Goal: Transaction & Acquisition: Purchase product/service

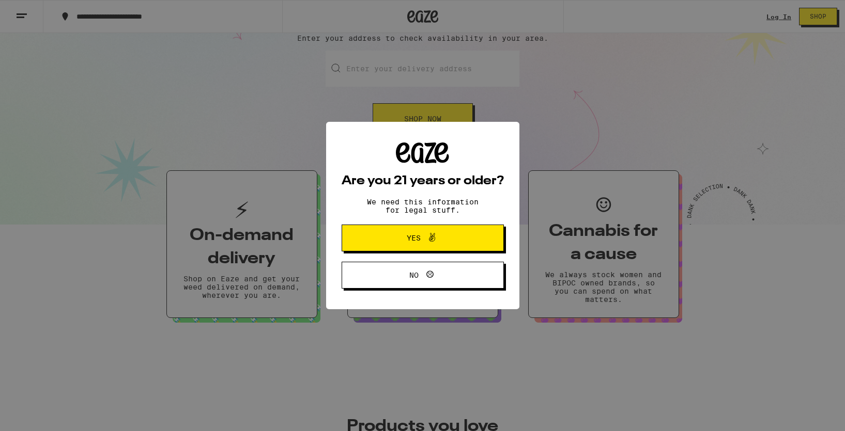
click at [450, 234] on span "Yes" at bounding box center [422, 237] width 79 height 13
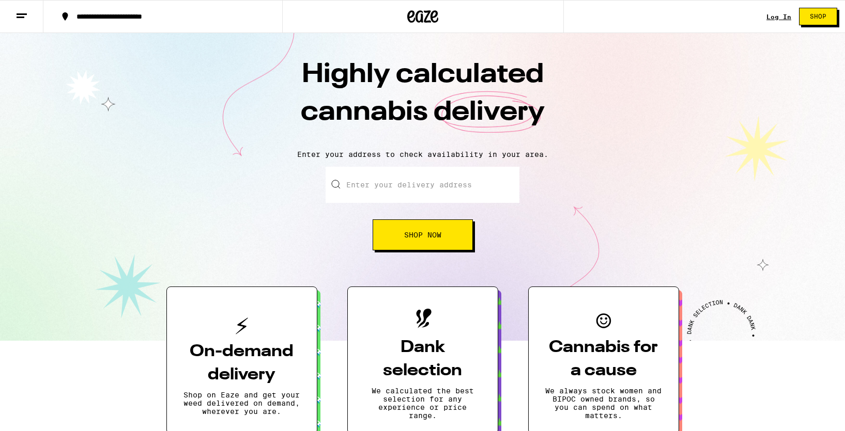
click at [24, 12] on icon at bounding box center [22, 16] width 12 height 12
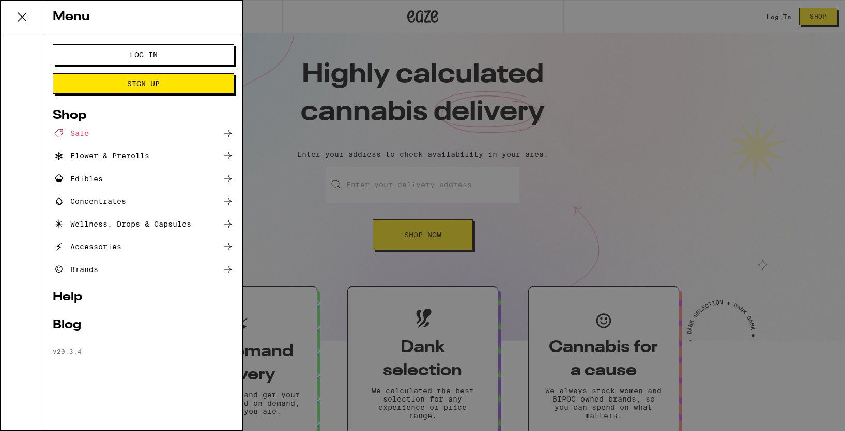
click at [90, 179] on div "Edibles" at bounding box center [78, 179] width 50 height 12
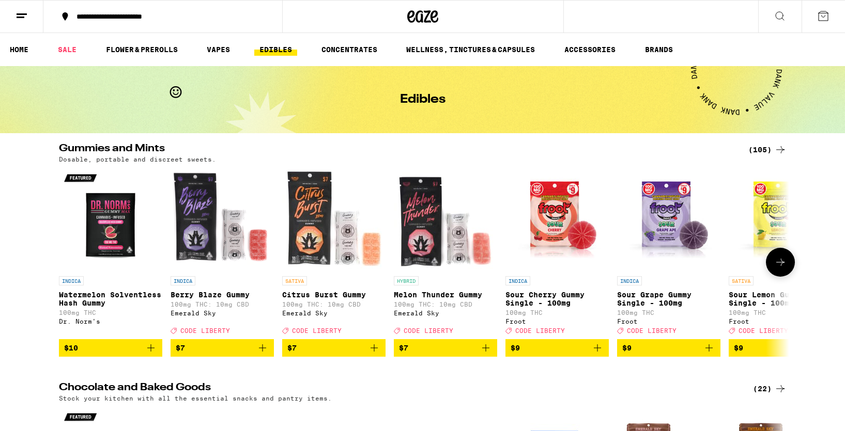
click at [784, 268] on icon at bounding box center [780, 262] width 12 height 12
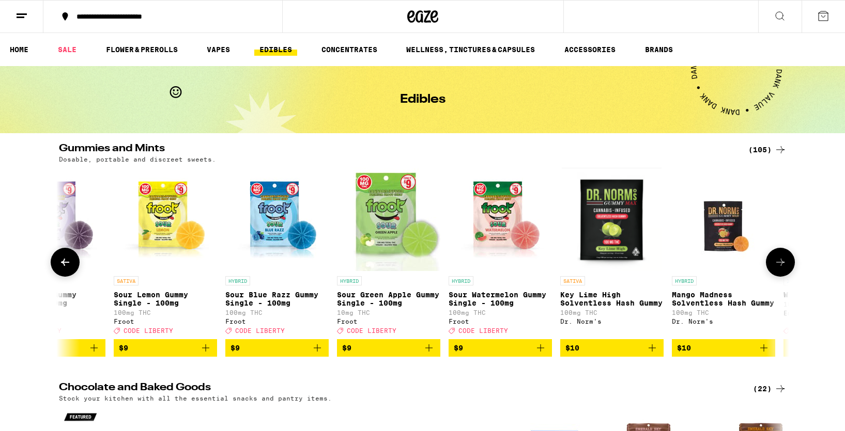
click at [784, 268] on icon at bounding box center [780, 262] width 12 height 12
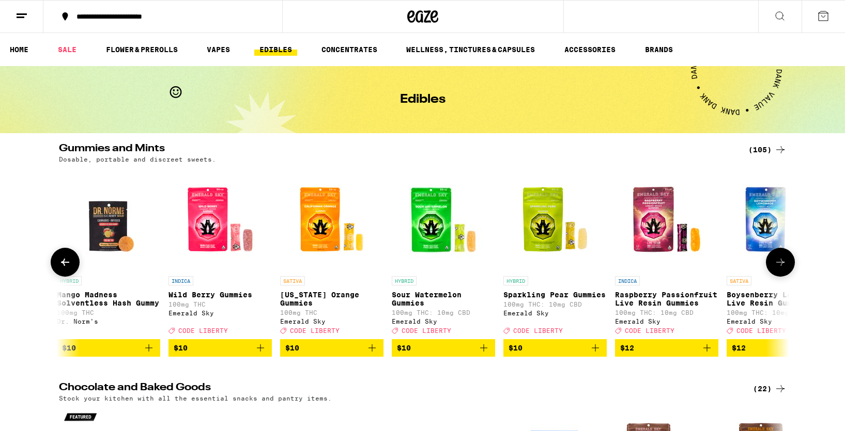
click at [784, 268] on icon at bounding box center [780, 262] width 12 height 12
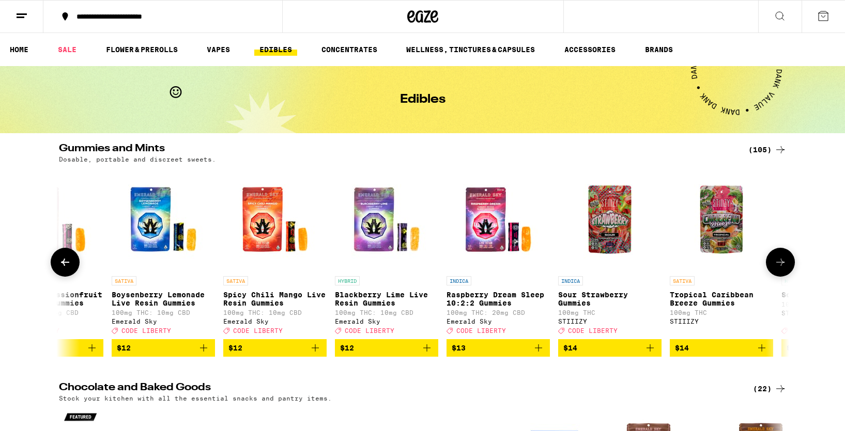
click at [784, 268] on icon at bounding box center [780, 262] width 12 height 12
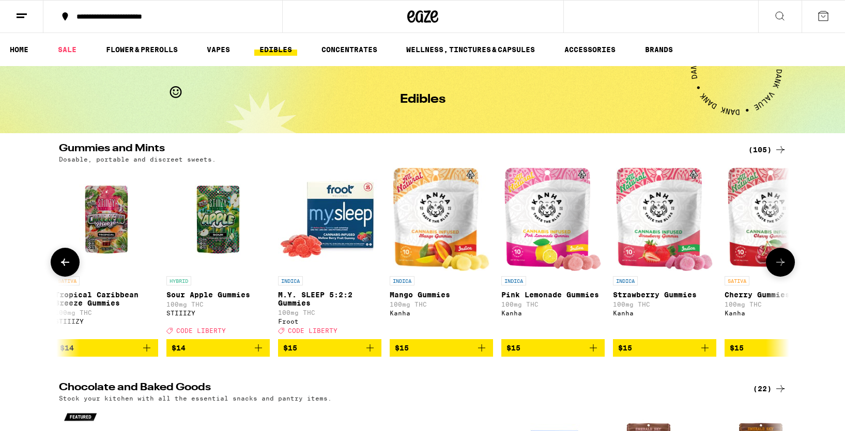
click at [784, 268] on icon at bounding box center [780, 262] width 12 height 12
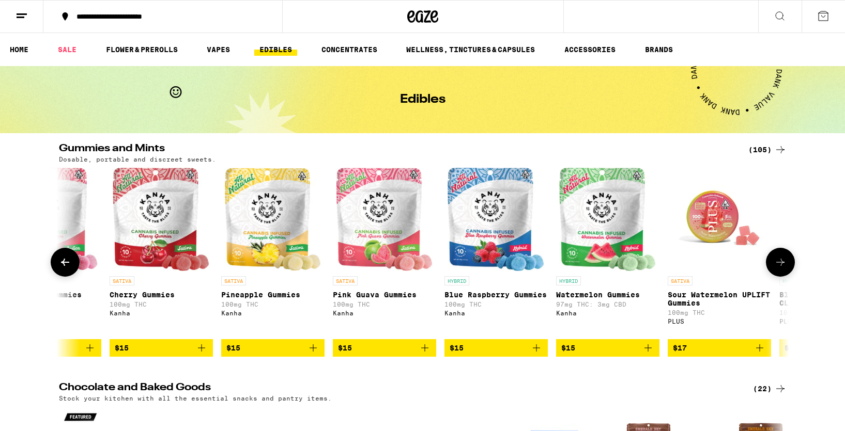
click at [53, 268] on button at bounding box center [65, 262] width 29 height 29
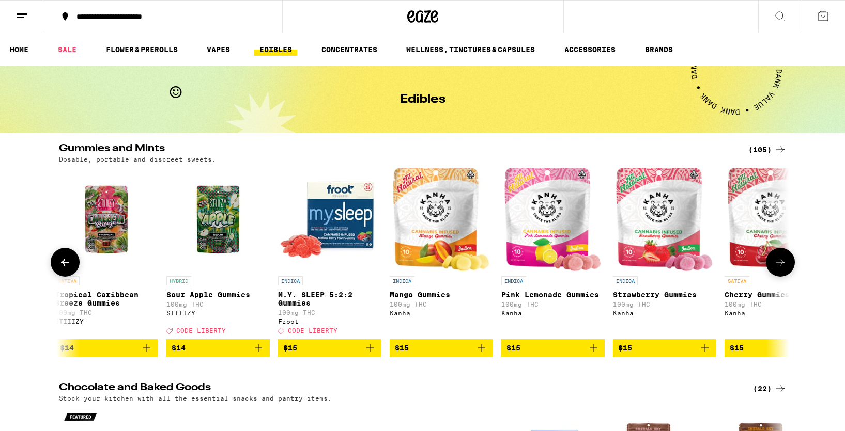
click at [783, 268] on icon at bounding box center [780, 262] width 12 height 12
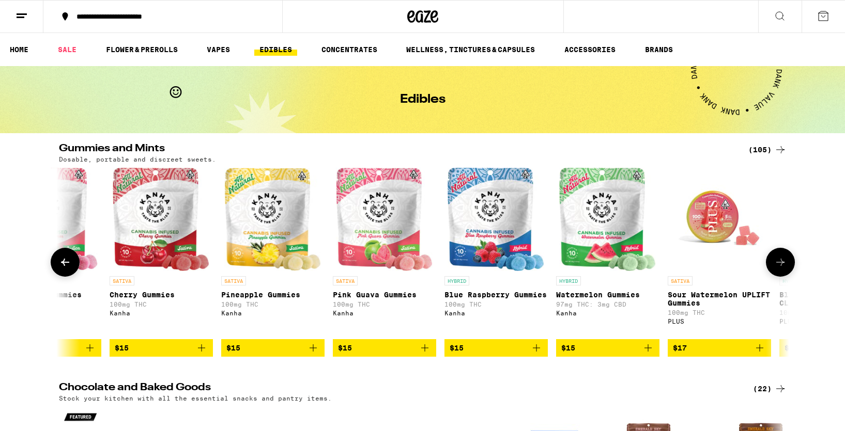
click at [783, 268] on icon at bounding box center [780, 262] width 12 height 12
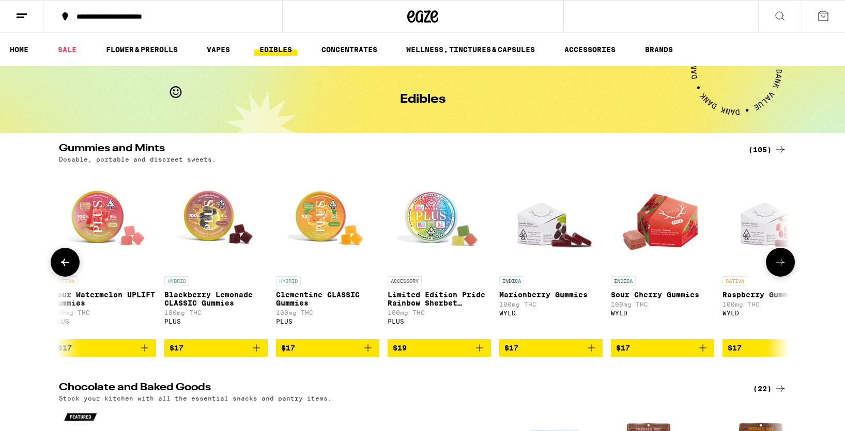
click at [783, 268] on icon at bounding box center [780, 262] width 12 height 12
